Goal: Task Accomplishment & Management: Use online tool/utility

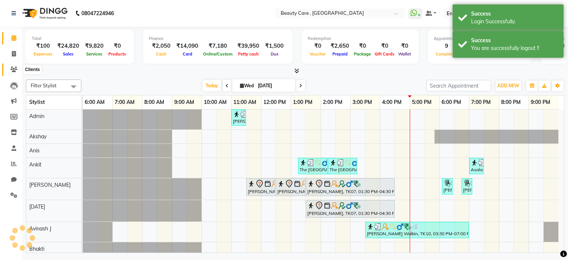
click at [18, 73] on span at bounding box center [13, 69] width 13 height 9
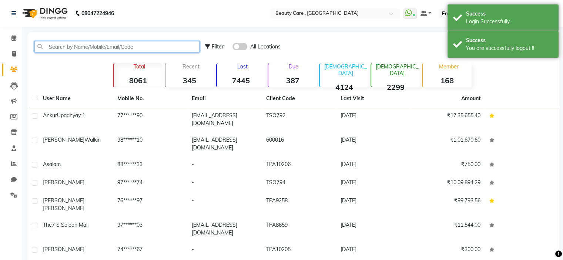
click at [92, 45] on input "text" at bounding box center [116, 46] width 165 height 11
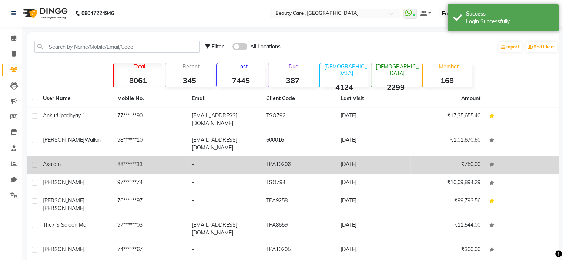
click at [142, 156] on td "88******33" at bounding box center [150, 165] width 74 height 18
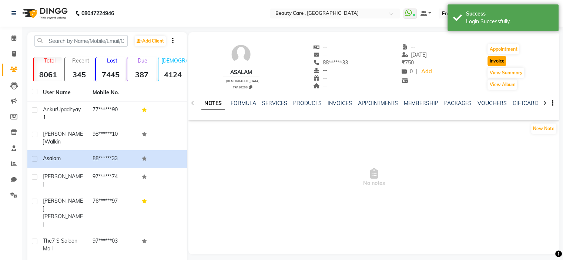
click at [503, 62] on button "Invoice" at bounding box center [496, 61] width 18 height 10
select select "service"
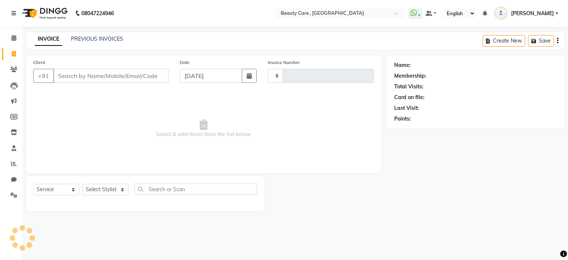
type input "3054"
select select "5646"
click at [108, 195] on select "Select Stylist" at bounding box center [105, 189] width 46 height 11
type input "88******33"
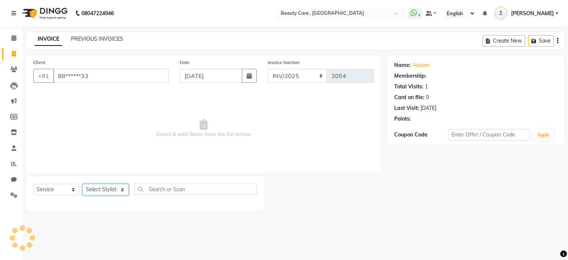
select select "1: Object"
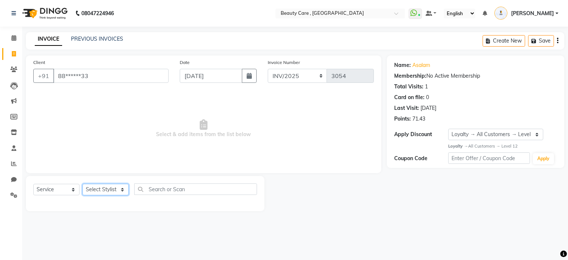
select select "15135"
click at [82, 184] on select "Select Stylist Admin Akshay Anis Ankit [PERSON_NAME] [DATE] Avinash [PERSON_NAM…" at bounding box center [105, 189] width 46 height 11
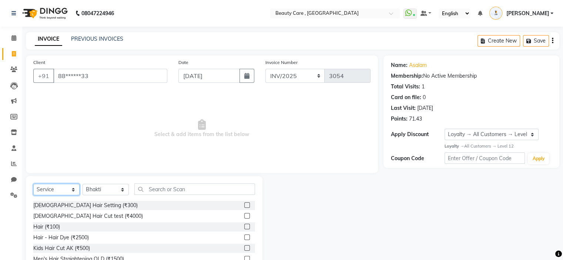
click at [65, 192] on select "Select Service Product Membership Package Voucher Prepaid Gift Card" at bounding box center [56, 189] width 46 height 11
select select "package"
click at [33, 184] on select "Select Service Product Membership Package Voucher Prepaid Gift Card" at bounding box center [56, 189] width 46 height 11
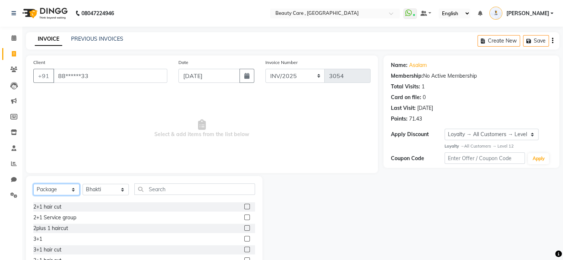
scroll to position [43, 0]
click at [59, 216] on div "2+1 Service group" at bounding box center [54, 217] width 43 height 8
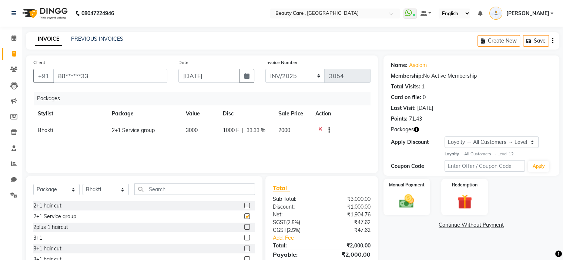
checkbox input "false"
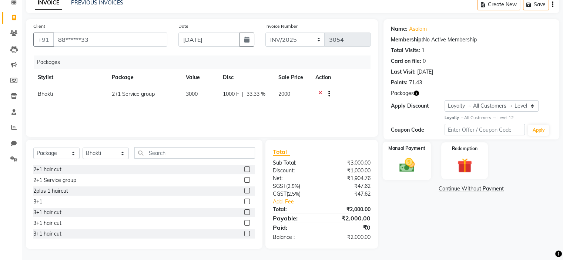
click at [412, 158] on img at bounding box center [406, 165] width 25 height 18
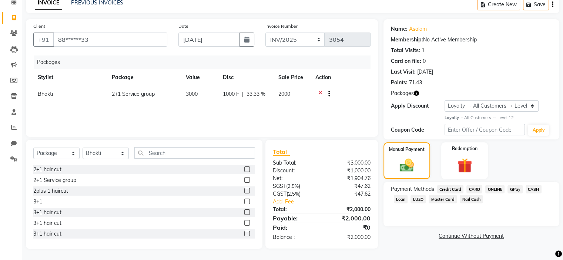
click at [472, 188] on span "CARD" at bounding box center [474, 189] width 16 height 9
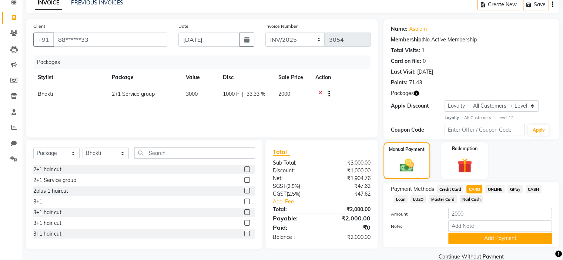
scroll to position [50, 0]
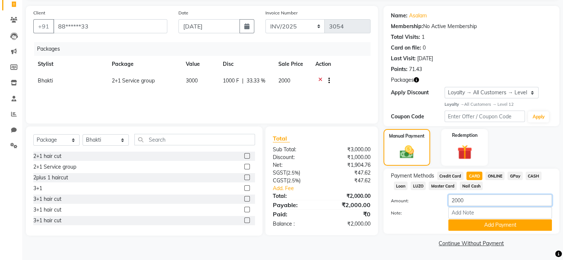
click at [452, 202] on input "2000" at bounding box center [500, 200] width 104 height 11
type input "1000"
click at [475, 229] on button "Add Payment" at bounding box center [500, 224] width 104 height 11
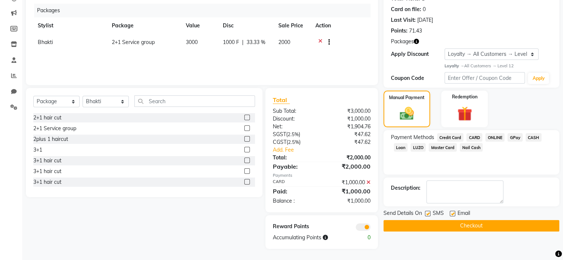
scroll to position [88, 0]
click at [427, 211] on label at bounding box center [428, 214] width 6 height 6
click at [427, 212] on input "checkbox" at bounding box center [427, 214] width 5 height 5
checkbox input "false"
click at [431, 227] on button "Checkout" at bounding box center [471, 225] width 176 height 11
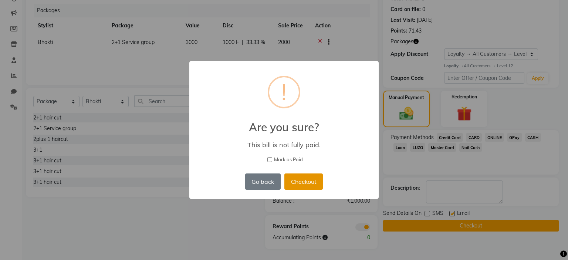
click at [302, 179] on button "Checkout" at bounding box center [303, 181] width 38 height 16
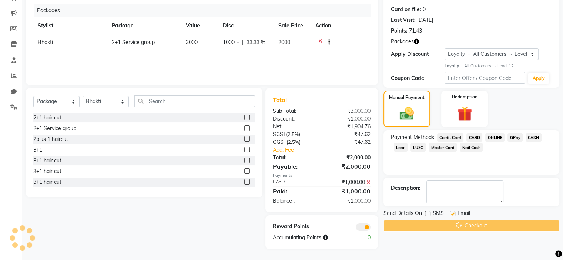
scroll to position [0, 0]
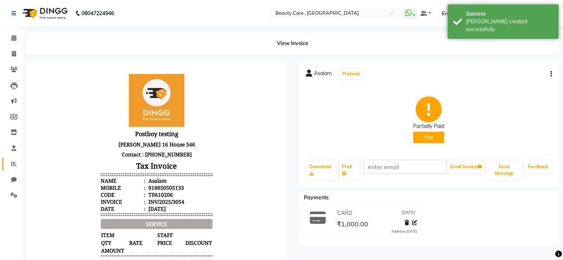
click at [13, 161] on span at bounding box center [13, 164] width 13 height 9
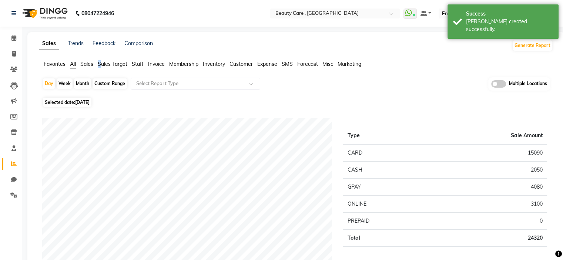
click at [99, 60] on li "Sales Target" at bounding box center [113, 64] width 30 height 8
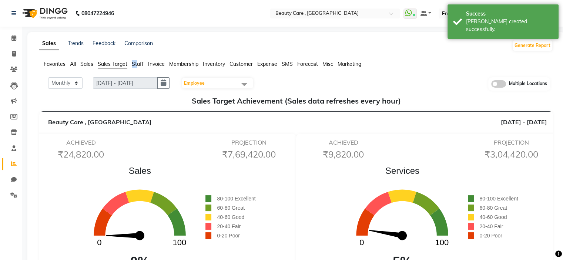
click at [138, 63] on ul "Favorites All Sales Sales Target Staff Invoice Membership Inventory Customer Ex…" at bounding box center [295, 64] width 513 height 8
click at [72, 62] on span "All" at bounding box center [73, 64] width 6 height 7
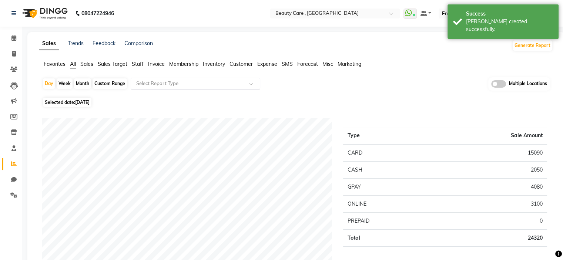
click at [183, 82] on input "text" at bounding box center [188, 83] width 107 height 7
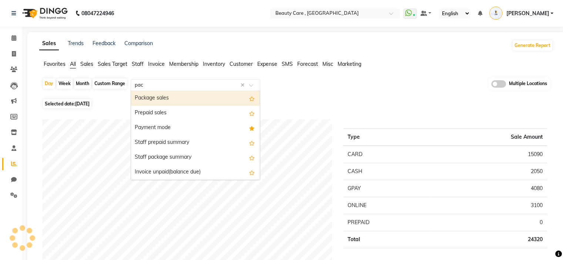
type input "pack"
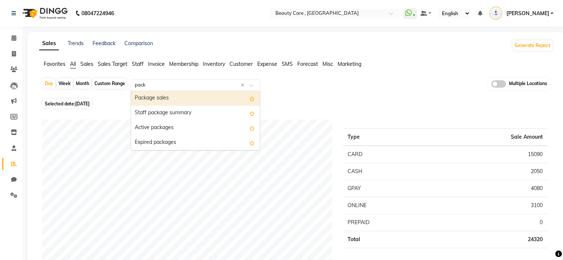
click at [182, 95] on div "Package sales" at bounding box center [195, 98] width 129 height 15
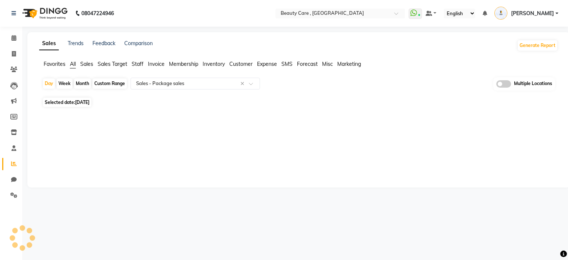
select select "csv"
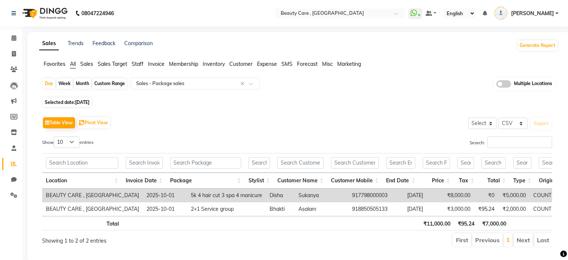
click at [182, 95] on div "Day Week Month Custom Range Select Report Type × Sales - Package sales × Multip…" at bounding box center [298, 86] width 513 height 18
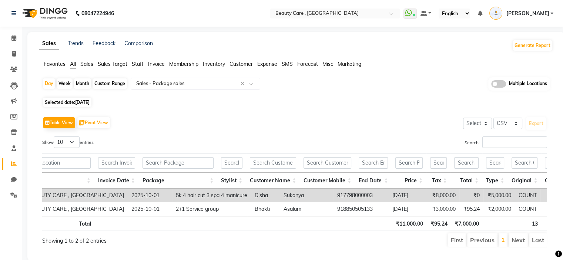
scroll to position [0, 14]
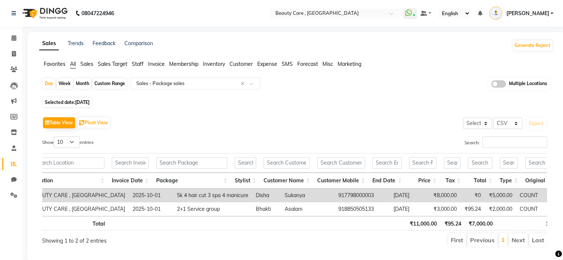
click at [450, 85] on div "Day Week Month Custom Range Select Report Type × Sales - Package sales × Multip…" at bounding box center [295, 86] width 507 height 18
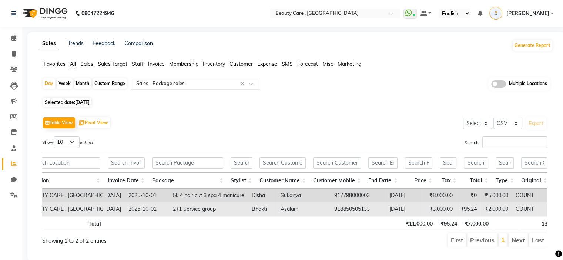
scroll to position [0, 0]
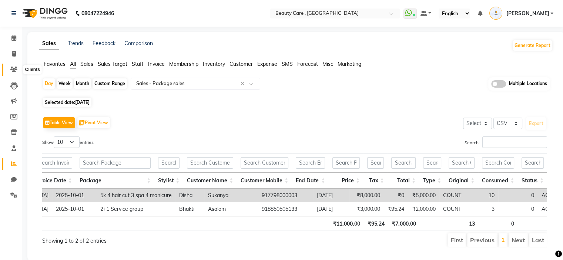
click at [18, 72] on span at bounding box center [13, 69] width 13 height 9
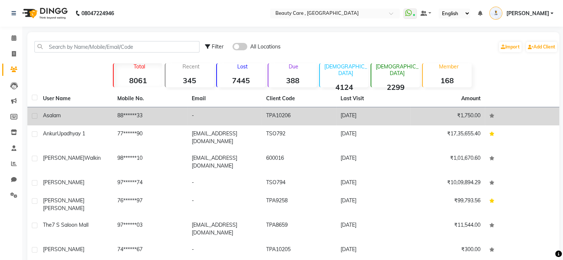
click at [117, 118] on td "88******33" at bounding box center [150, 116] width 74 height 18
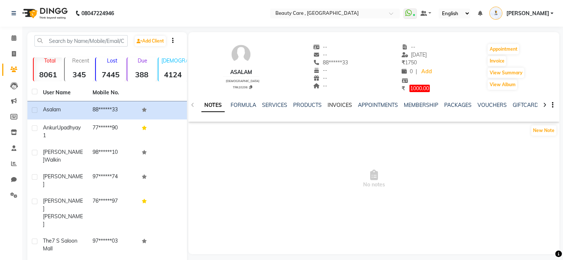
click at [334, 108] on link "INVOICES" at bounding box center [339, 105] width 24 height 7
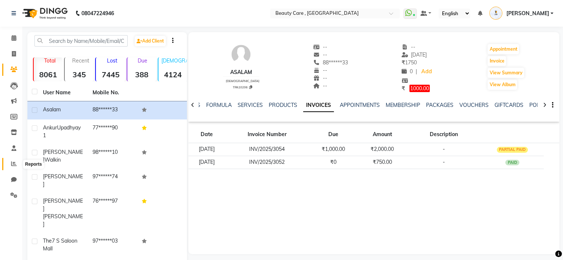
click at [12, 163] on icon at bounding box center [14, 164] width 6 height 6
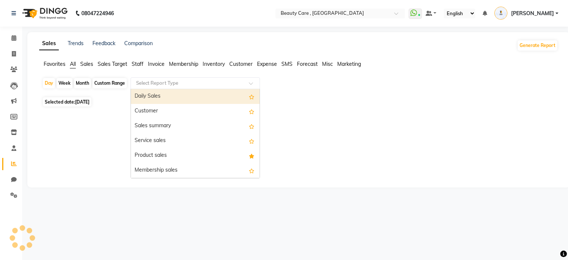
click at [145, 86] on input "text" at bounding box center [188, 83] width 107 height 7
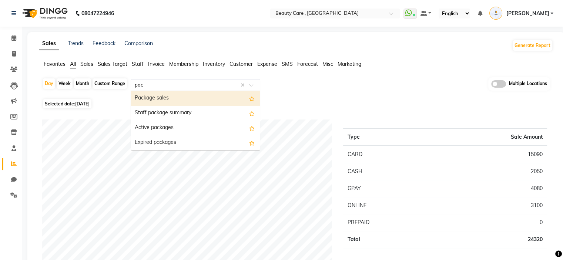
type input "pack"
click at [158, 99] on div "Package sales" at bounding box center [195, 98] width 129 height 15
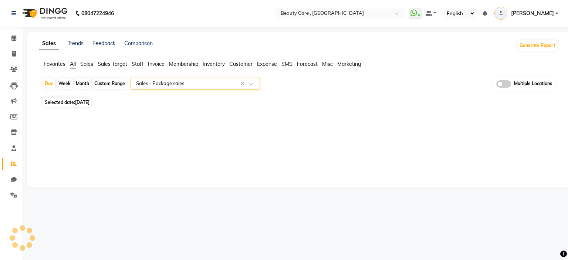
select select "csv"
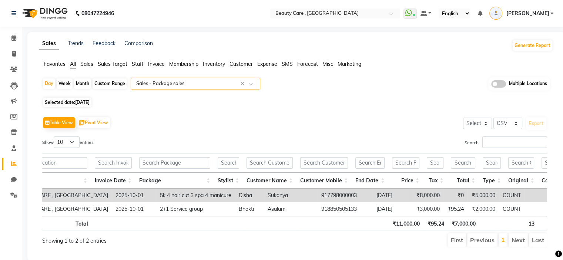
scroll to position [0, 37]
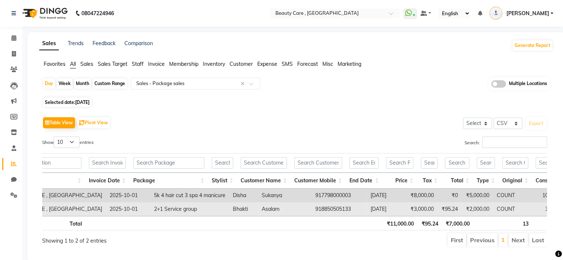
click at [461, 211] on td "₹2,000.00" at bounding box center [476, 209] width 31 height 14
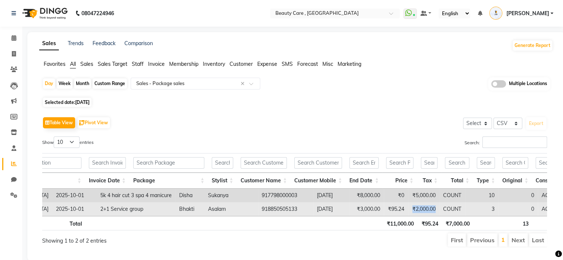
scroll to position [0, 91]
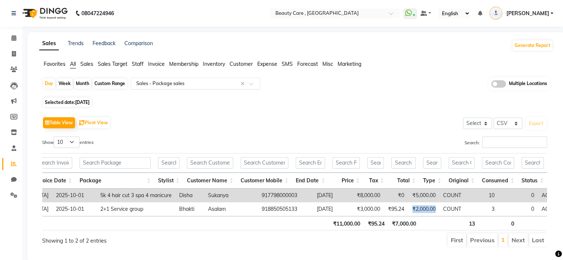
click at [199, 81] on input "text" at bounding box center [188, 83] width 107 height 7
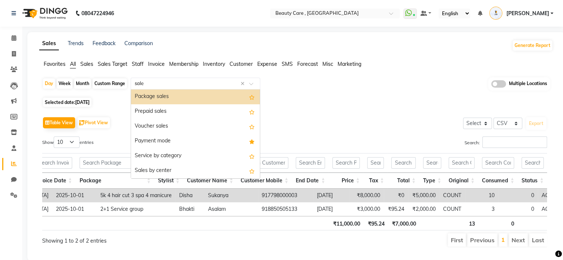
type input "sales"
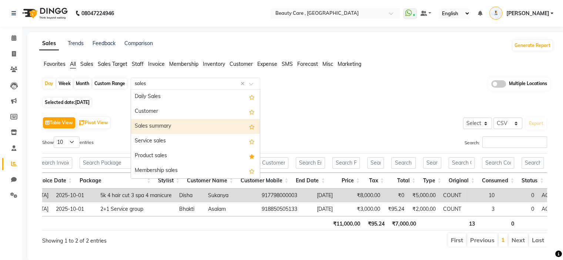
click at [179, 121] on div "Sales summary" at bounding box center [195, 126] width 129 height 15
